Goal: Task Accomplishment & Management: Manage account settings

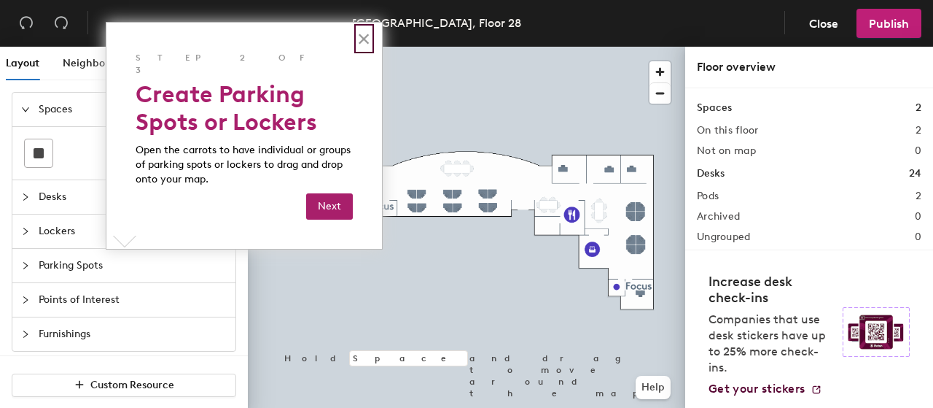
click at [362, 42] on button "×" at bounding box center [364, 38] width 14 height 23
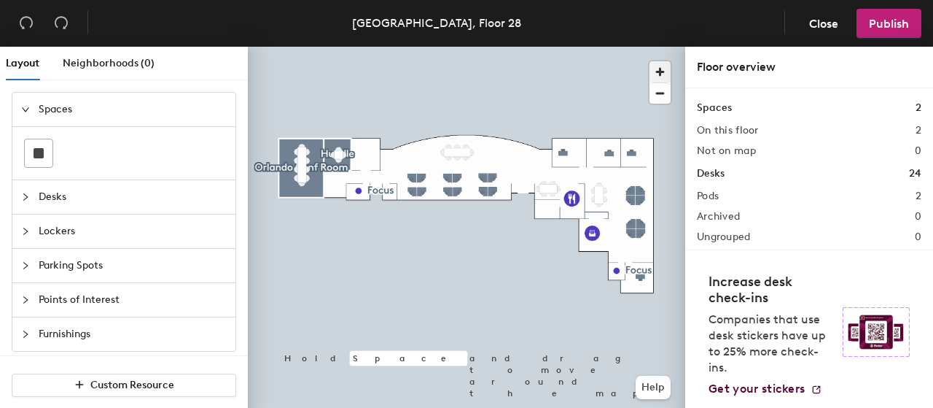
click at [665, 70] on span "button" at bounding box center [660, 71] width 21 height 21
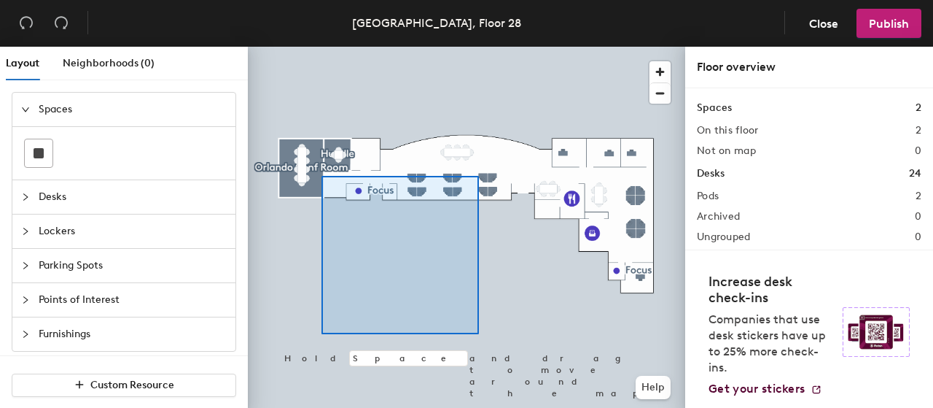
click at [478, 47] on div at bounding box center [467, 47] width 438 height 0
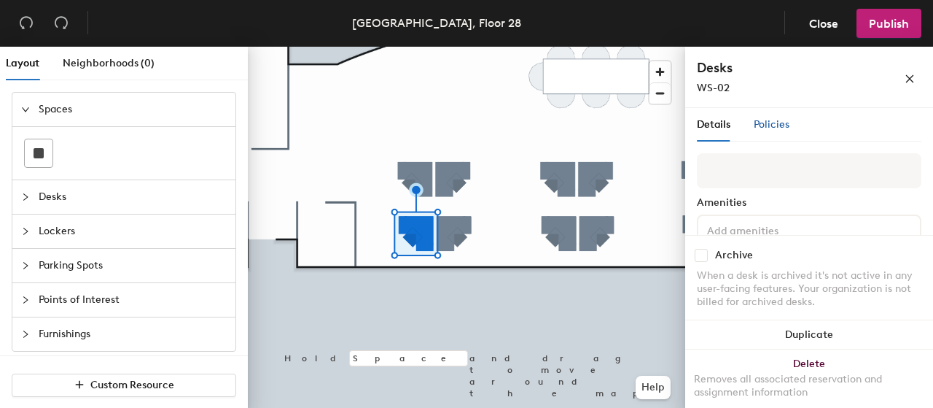
click at [763, 128] on span "Policies" at bounding box center [772, 124] width 36 height 12
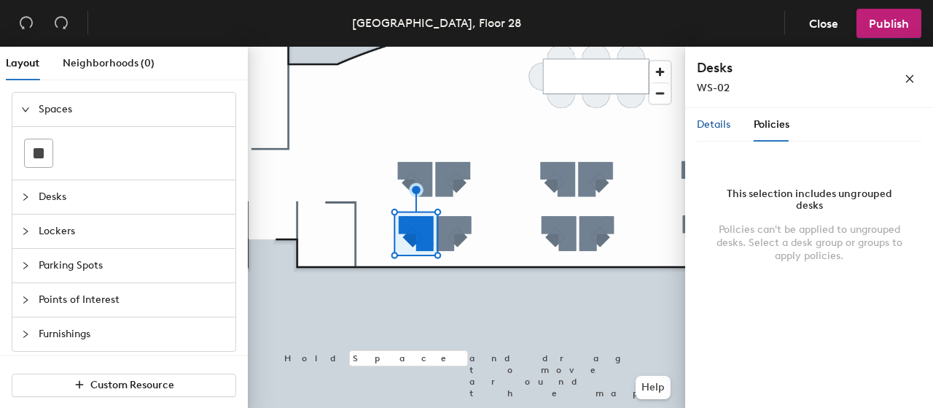
click at [720, 125] on span "Details" at bounding box center [714, 124] width 34 height 12
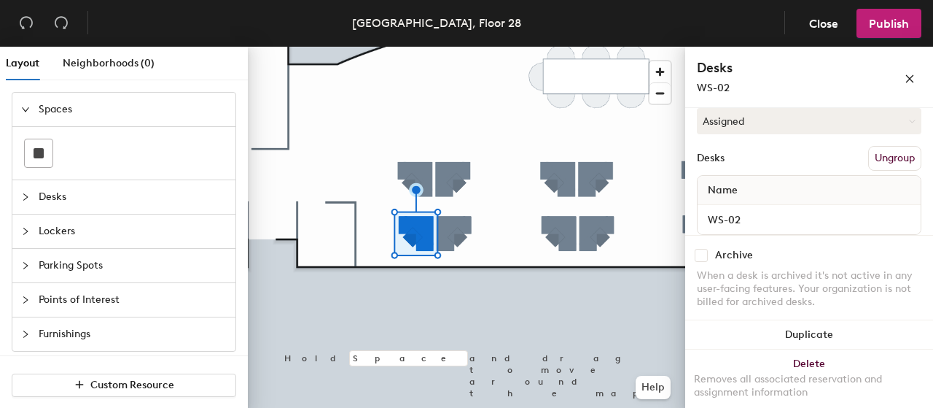
scroll to position [185, 0]
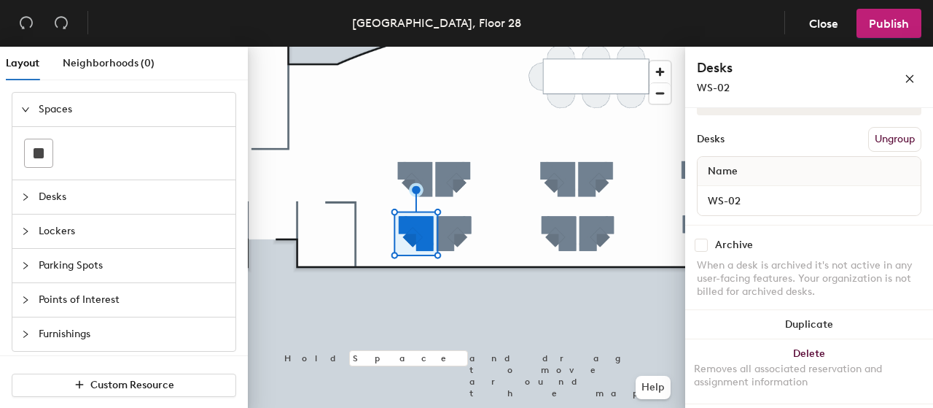
click at [792, 171] on div "Name" at bounding box center [809, 171] width 223 height 29
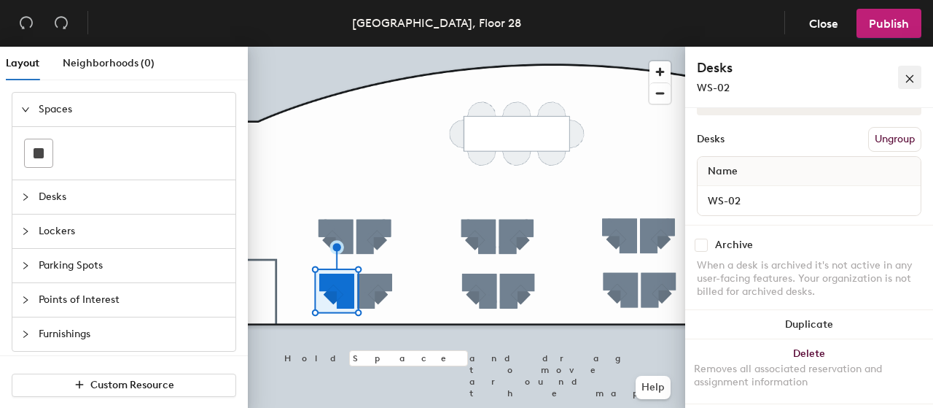
click at [911, 79] on icon "close" at bounding box center [910, 79] width 8 height 8
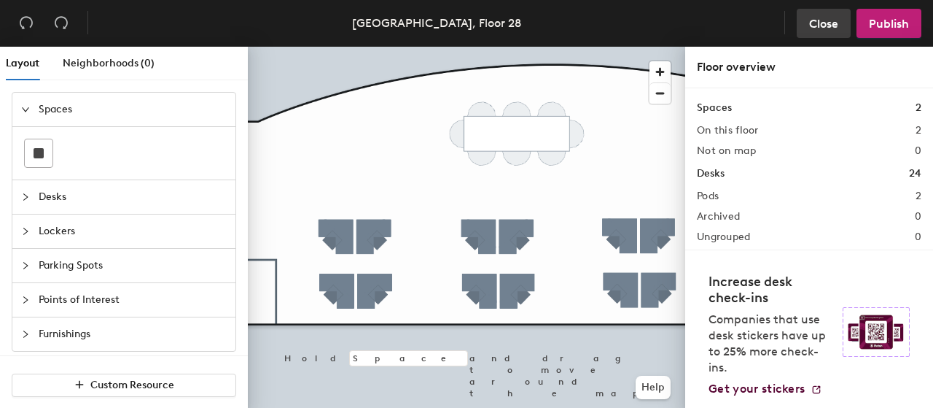
click at [820, 22] on span "Close" at bounding box center [823, 24] width 29 height 14
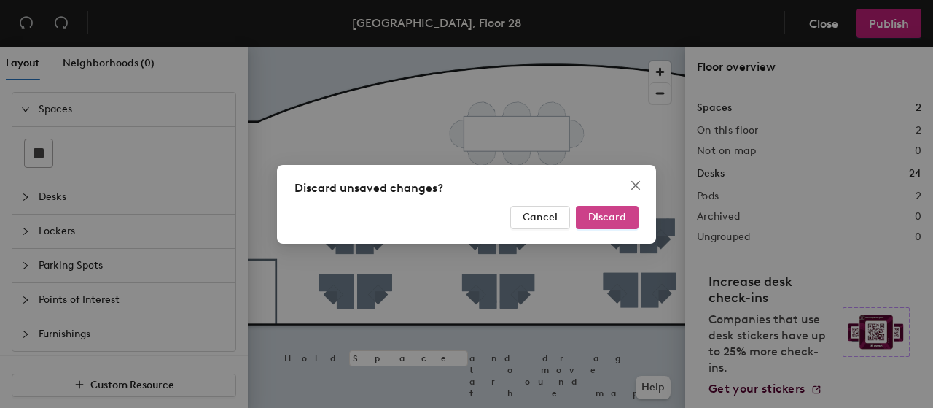
click at [588, 220] on button "Discard" at bounding box center [607, 217] width 63 height 23
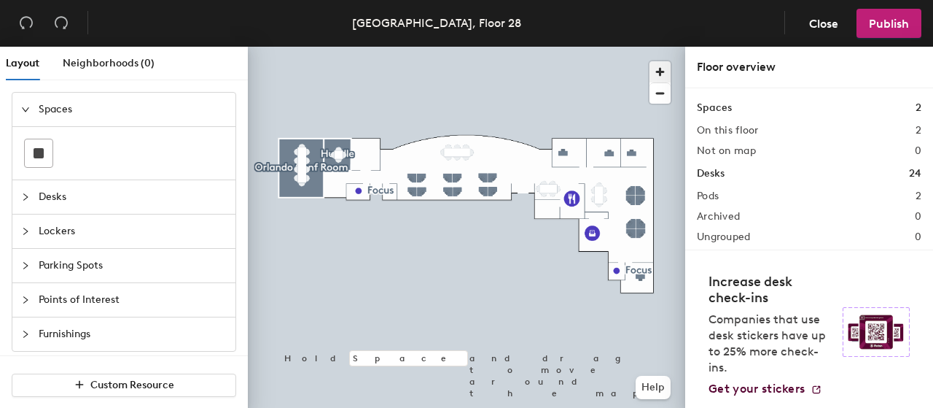
click at [663, 71] on span "button" at bounding box center [660, 71] width 21 height 21
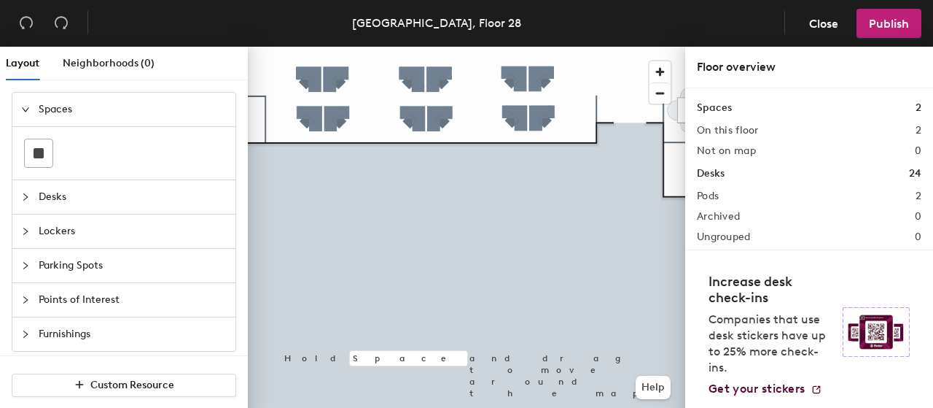
click at [82, 277] on div "Layout Neighborhoods (0) Spaces Desks Lockers Parking Spots Points of Interest …" at bounding box center [466, 230] width 933 height 367
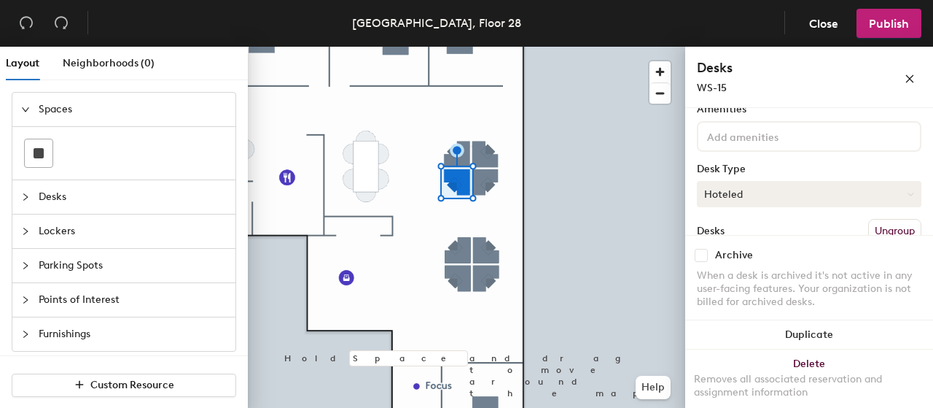
scroll to position [73, 0]
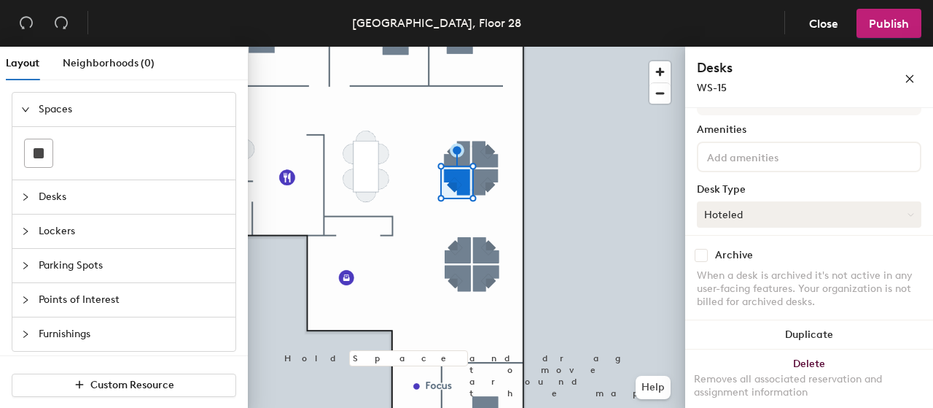
click at [761, 215] on button "Hoteled" at bounding box center [809, 214] width 225 height 26
click at [735, 260] on div "Assigned" at bounding box center [771, 260] width 146 height 22
click at [785, 217] on button "Assigned" at bounding box center [809, 214] width 225 height 26
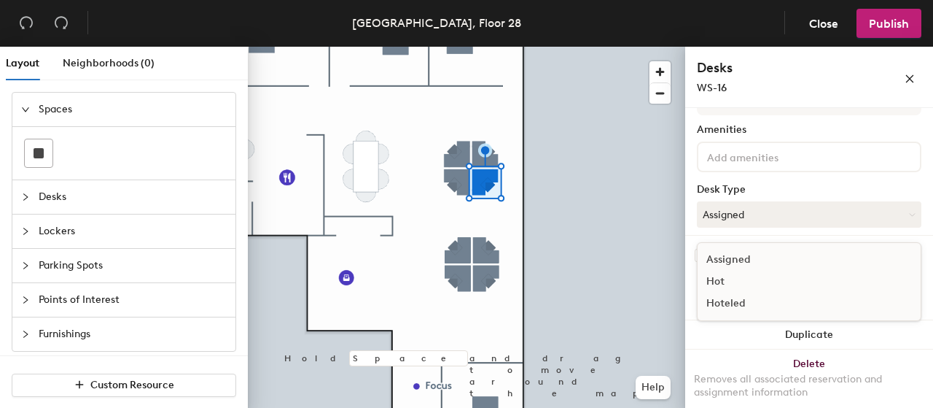
click at [752, 304] on div "Hoteled" at bounding box center [771, 303] width 146 height 22
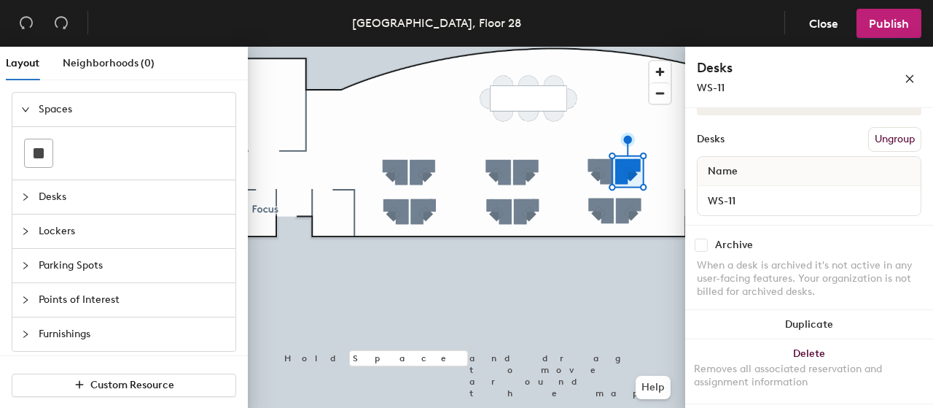
scroll to position [112, 0]
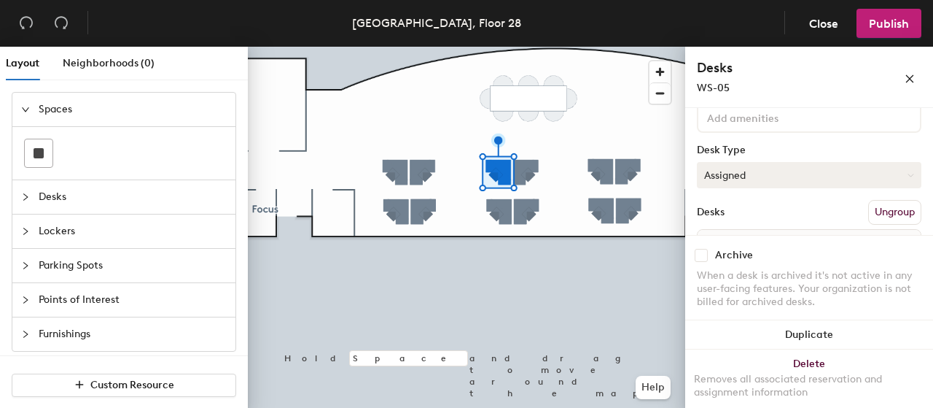
click at [780, 174] on button "Assigned" at bounding box center [809, 175] width 225 height 26
click at [731, 266] on div "Hoteled" at bounding box center [771, 264] width 146 height 22
click at [807, 163] on button "Assigned" at bounding box center [809, 175] width 225 height 26
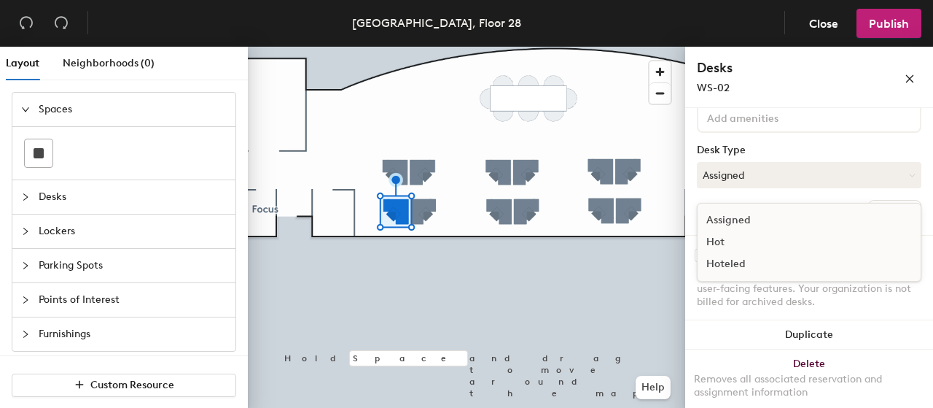
click at [737, 263] on div "Hoteled" at bounding box center [771, 264] width 146 height 22
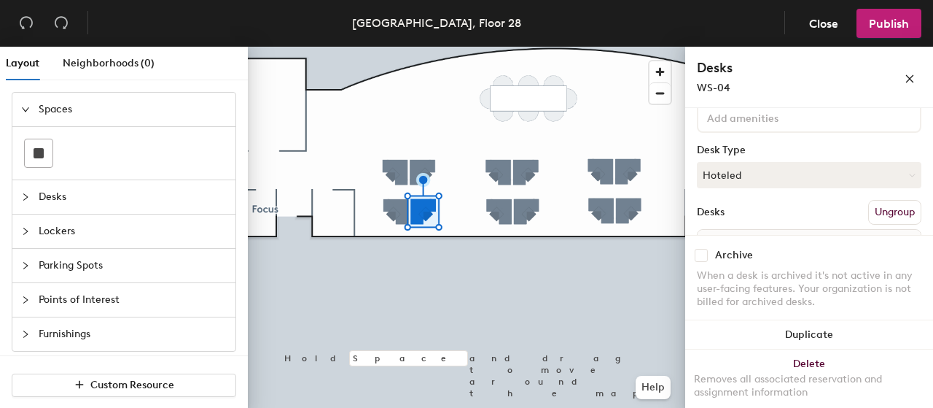
scroll to position [185, 0]
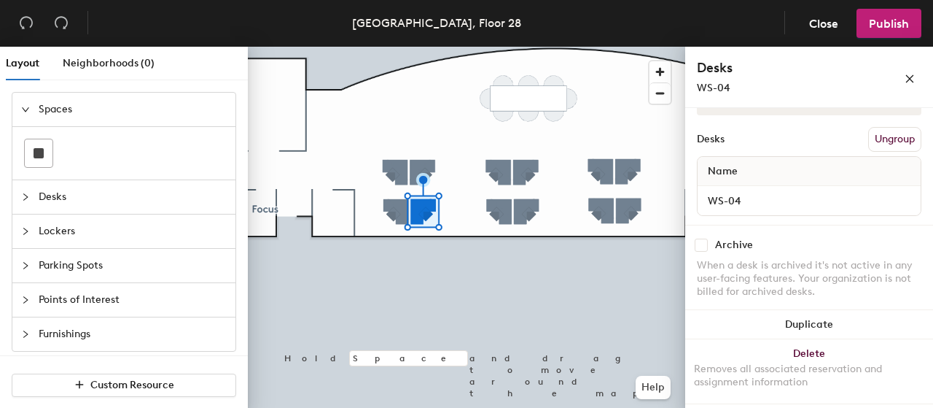
click at [688, 295] on div "Layout Neighborhoods (0) Spaces Desks Lockers Parking Spots Points of Interest …" at bounding box center [466, 230] width 933 height 367
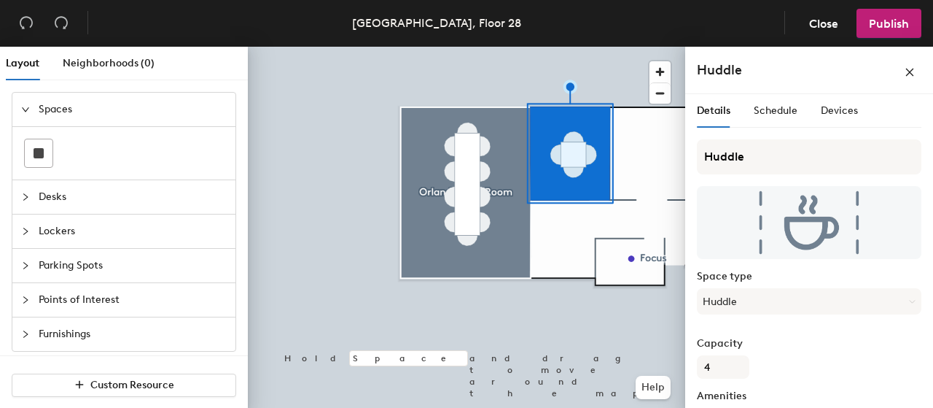
click at [241, 130] on div "Layout Neighborhoods (0) Spaces Desks Lockers Parking Spots Points of Interest …" at bounding box center [466, 230] width 933 height 367
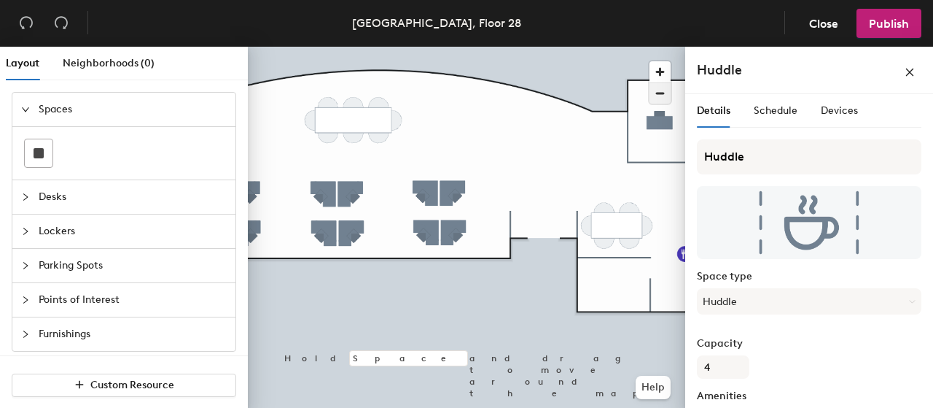
click at [657, 92] on span "button" at bounding box center [660, 93] width 21 height 20
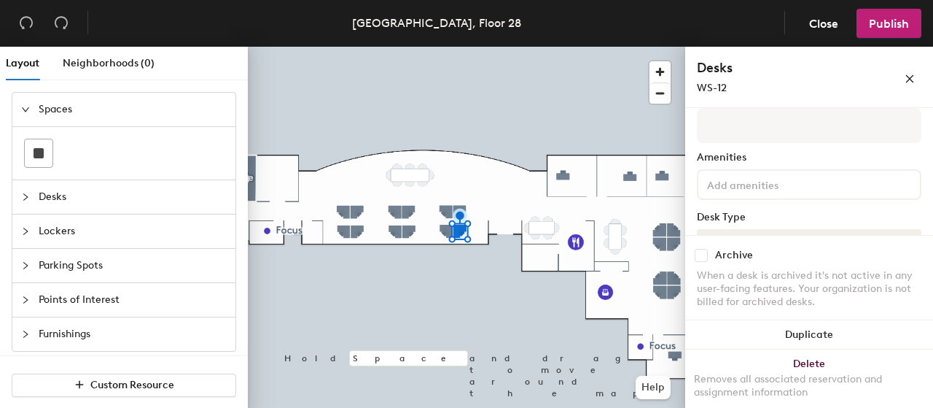
scroll to position [73, 0]
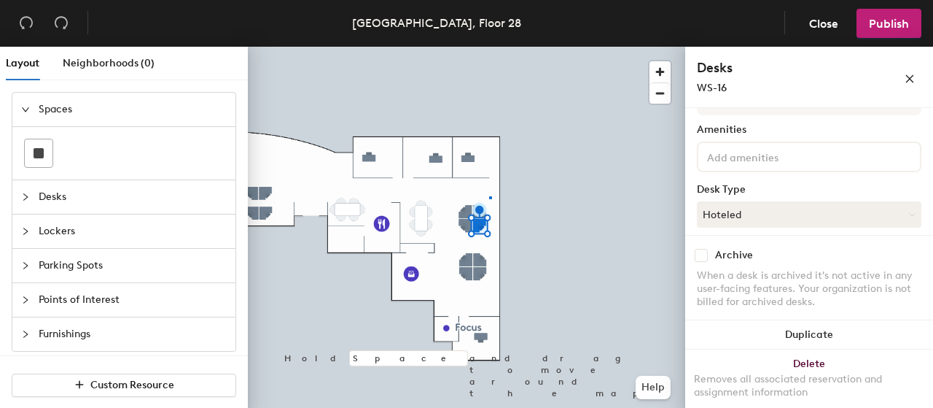
click at [489, 47] on div at bounding box center [467, 47] width 438 height 0
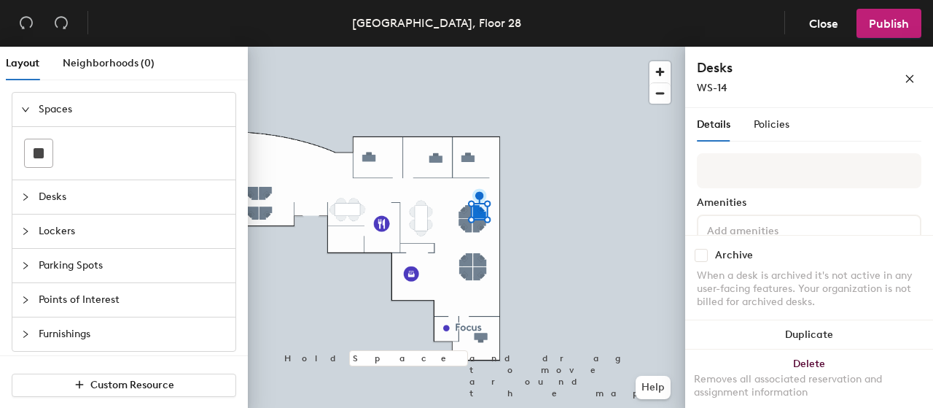
scroll to position [146, 0]
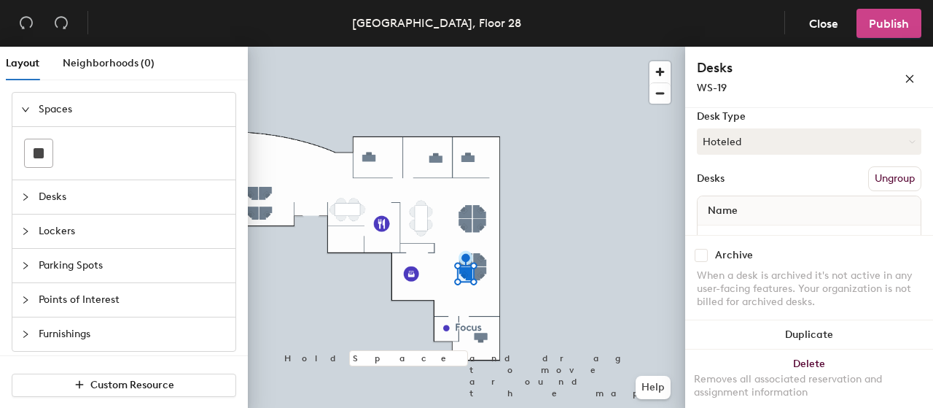
click at [882, 18] on span "Publish" at bounding box center [889, 24] width 40 height 14
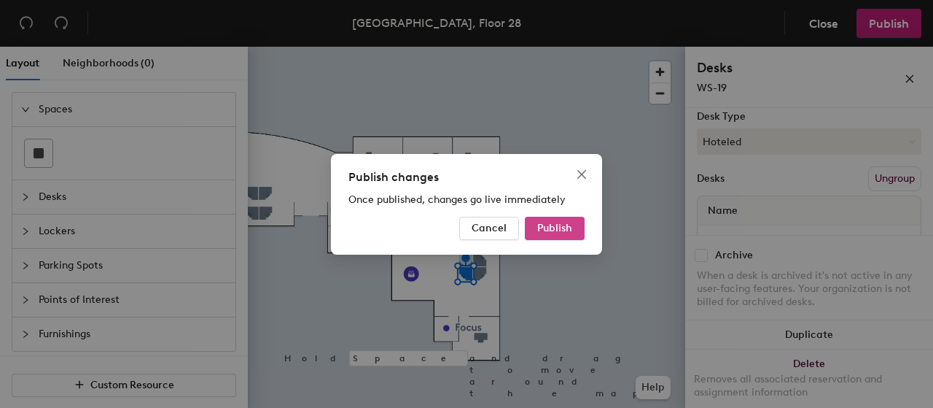
click at [556, 227] on span "Publish" at bounding box center [554, 228] width 35 height 12
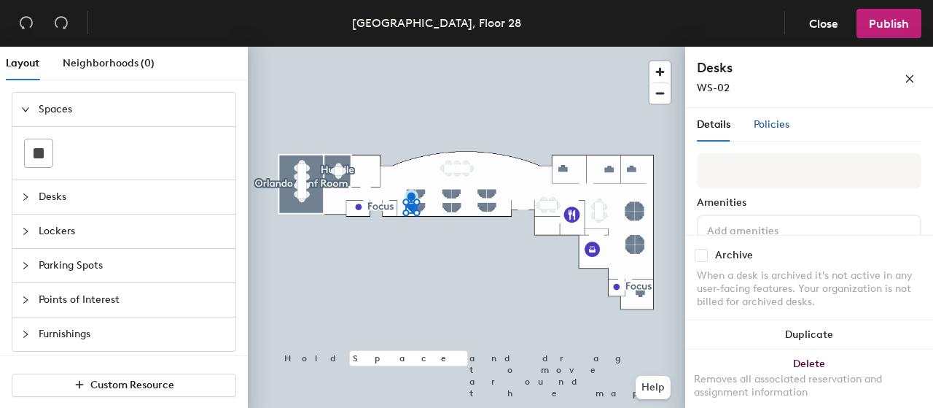
click at [766, 125] on span "Policies" at bounding box center [772, 124] width 36 height 12
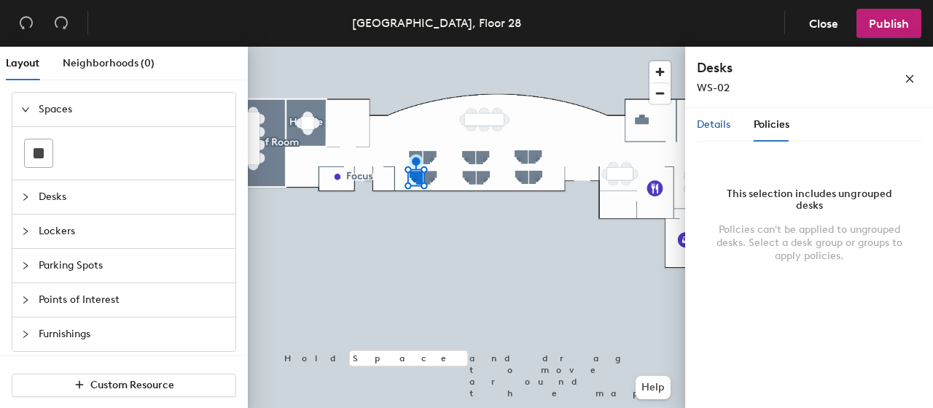
click at [707, 131] on span "Details" at bounding box center [714, 124] width 34 height 12
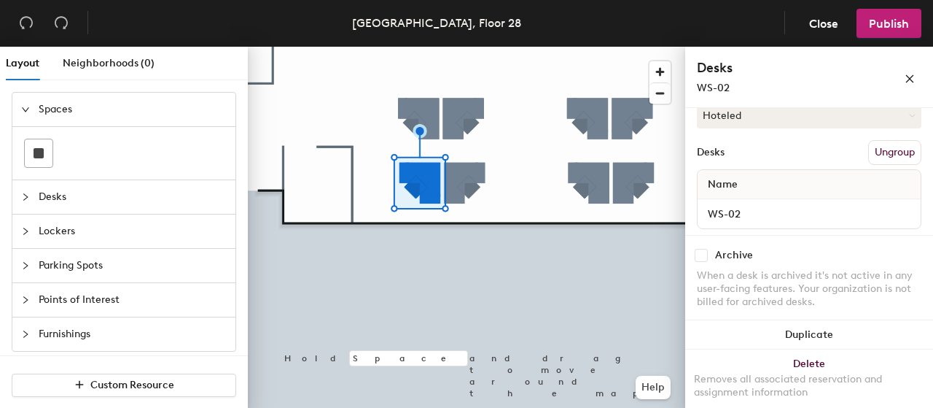
scroll to position [185, 0]
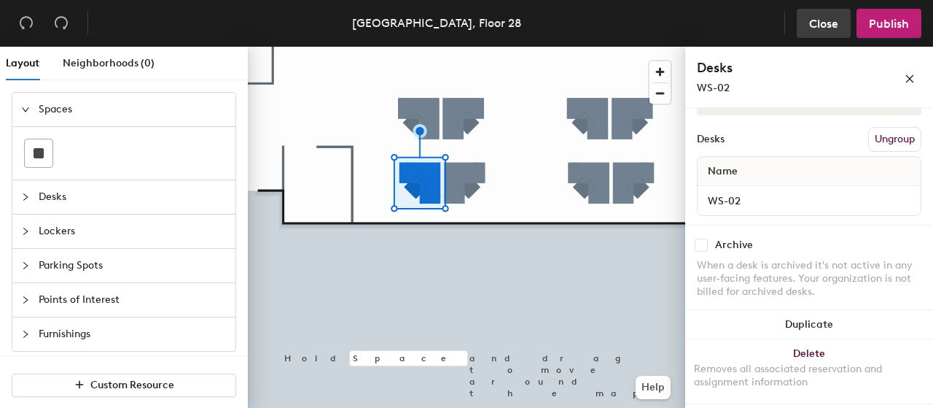
click at [820, 17] on span "Close" at bounding box center [823, 24] width 29 height 14
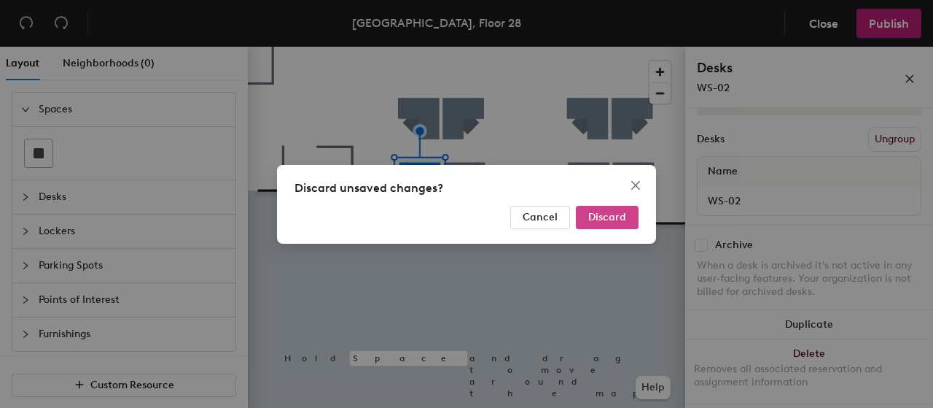
click at [603, 217] on span "Discard" at bounding box center [608, 217] width 38 height 12
